Goal: Task Accomplishment & Management: Manage account settings

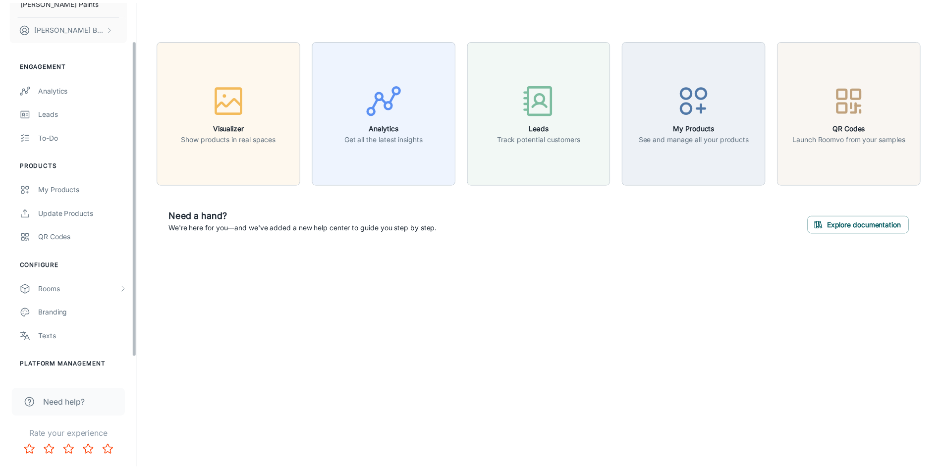
scroll to position [69, 0]
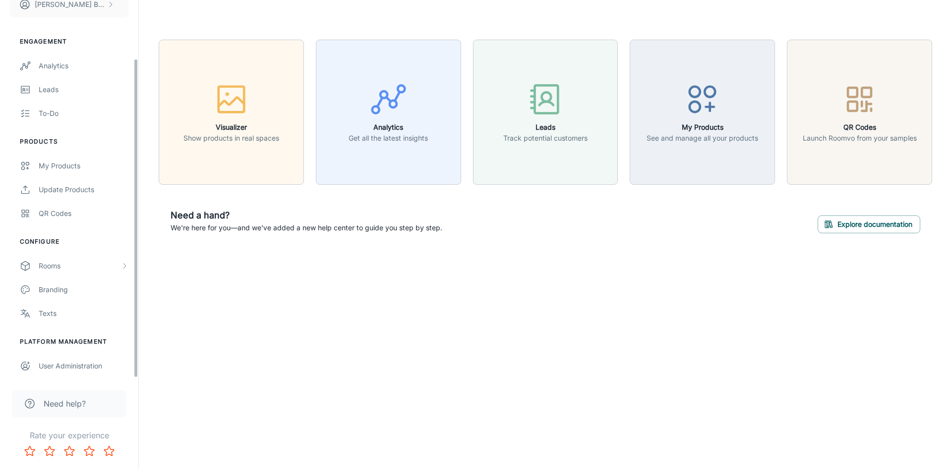
drag, startPoint x: 133, startPoint y: 183, endPoint x: 133, endPoint y: 314, distance: 130.8
click at [133, 314] on div "[PERSON_NAME] Paints [PERSON_NAME] Engagement Analytics Leads To-do Products My…" at bounding box center [69, 189] width 138 height 378
click at [62, 291] on div "Branding" at bounding box center [84, 289] width 90 height 11
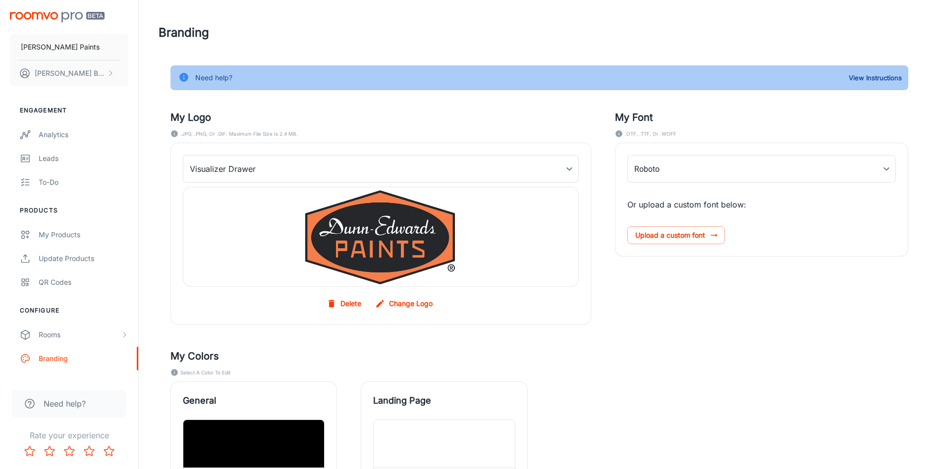
type input "Proxima_Nova_Regular"
click at [75, 74] on p "[PERSON_NAME]" at bounding box center [70, 73] width 70 height 11
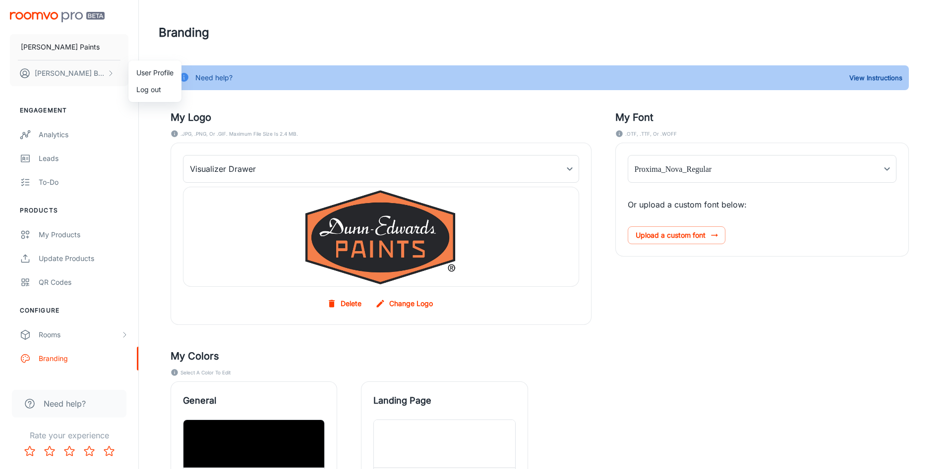
click at [377, 23] on div at bounding box center [476, 234] width 952 height 469
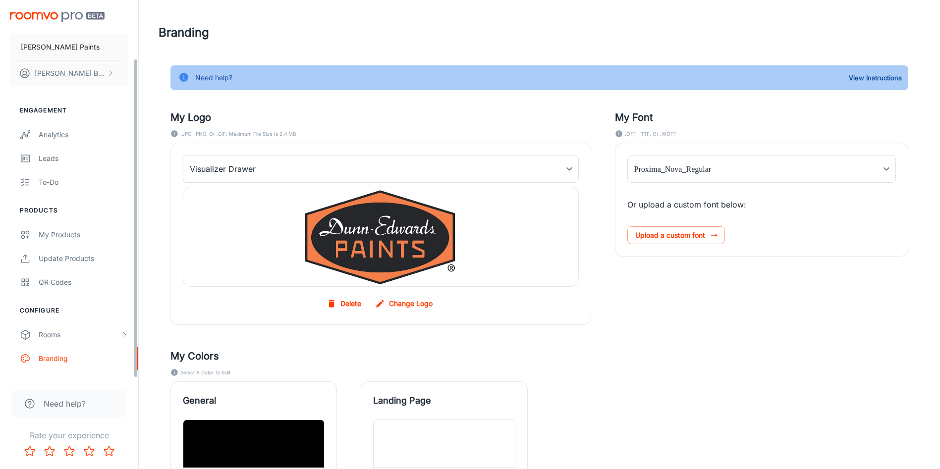
scroll to position [69, 0]
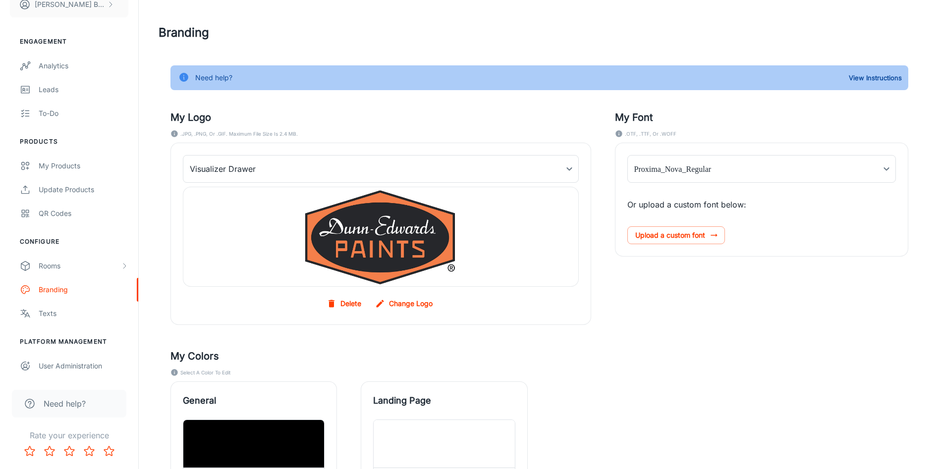
drag, startPoint x: 136, startPoint y: 301, endPoint x: 141, endPoint y: 398, distance: 97.3
click at [141, 398] on div "[PERSON_NAME] Paints [PERSON_NAME] Engagement Analytics Leads To-do Products My…" at bounding box center [470, 376] width 940 height 752
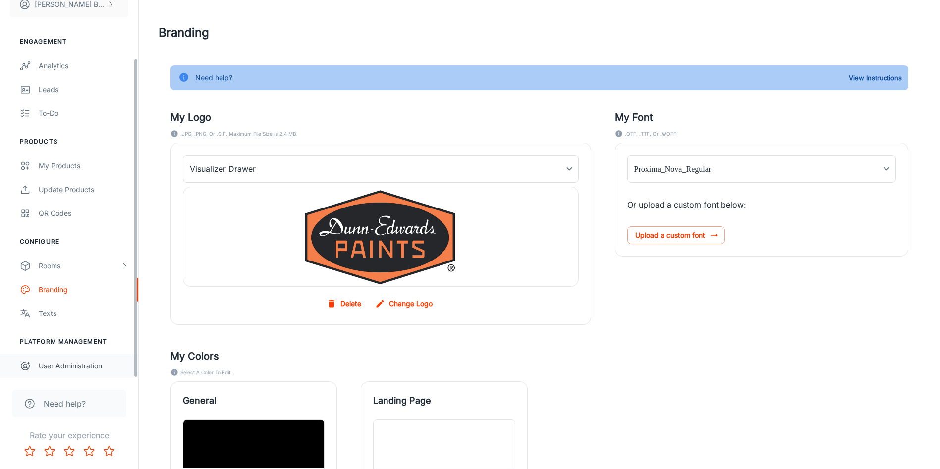
click at [81, 367] on div "User Administration" at bounding box center [84, 366] width 90 height 11
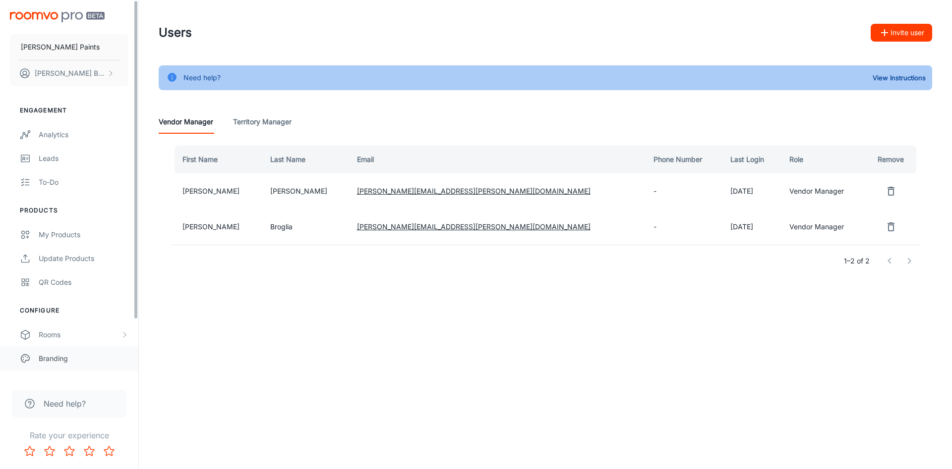
click at [51, 355] on div "Branding" at bounding box center [84, 358] width 90 height 11
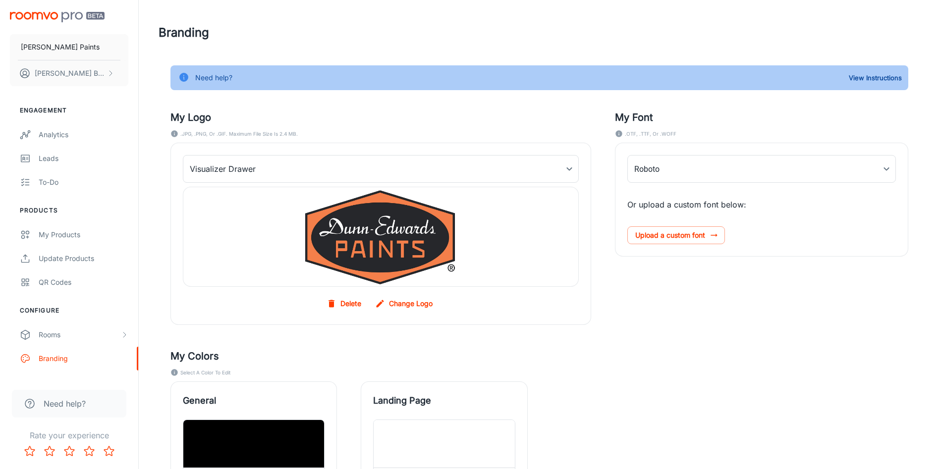
type input "Proxima_Nova_Regular"
